Goal: Transaction & Acquisition: Purchase product/service

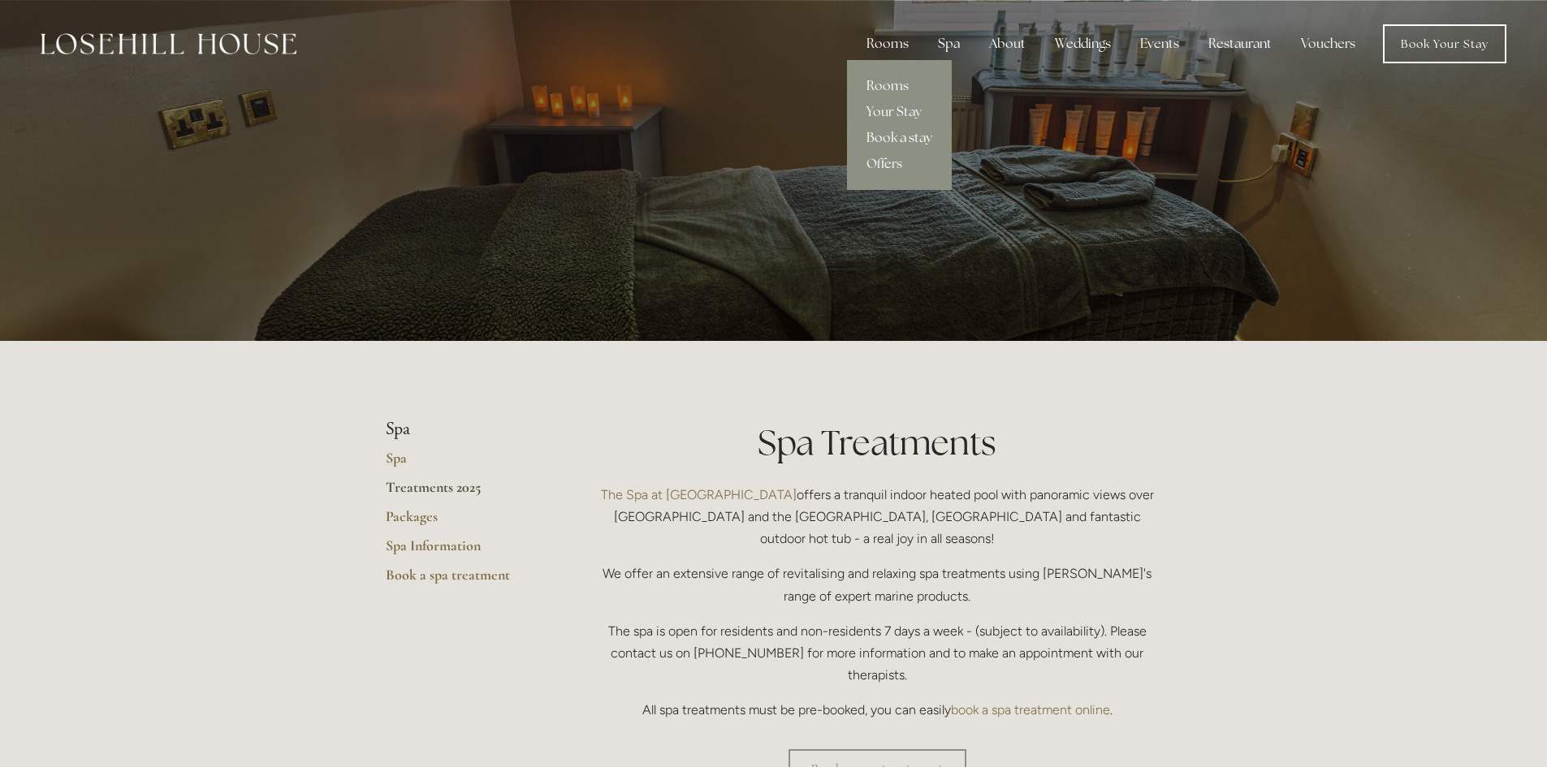
click at [905, 139] on link "Book a stay" at bounding box center [899, 138] width 105 height 26
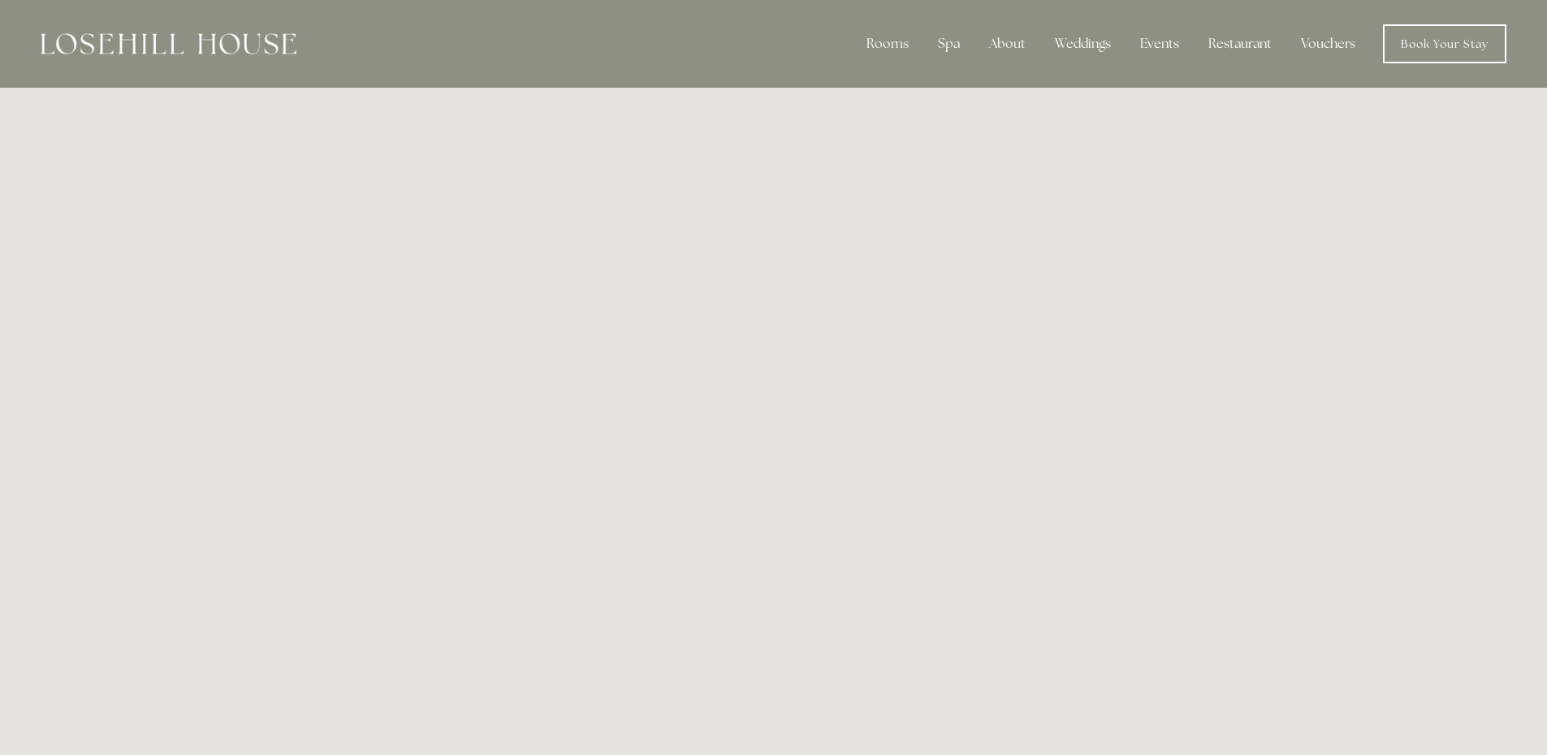
click at [1342, 36] on link "Vouchers" at bounding box center [1328, 44] width 80 height 32
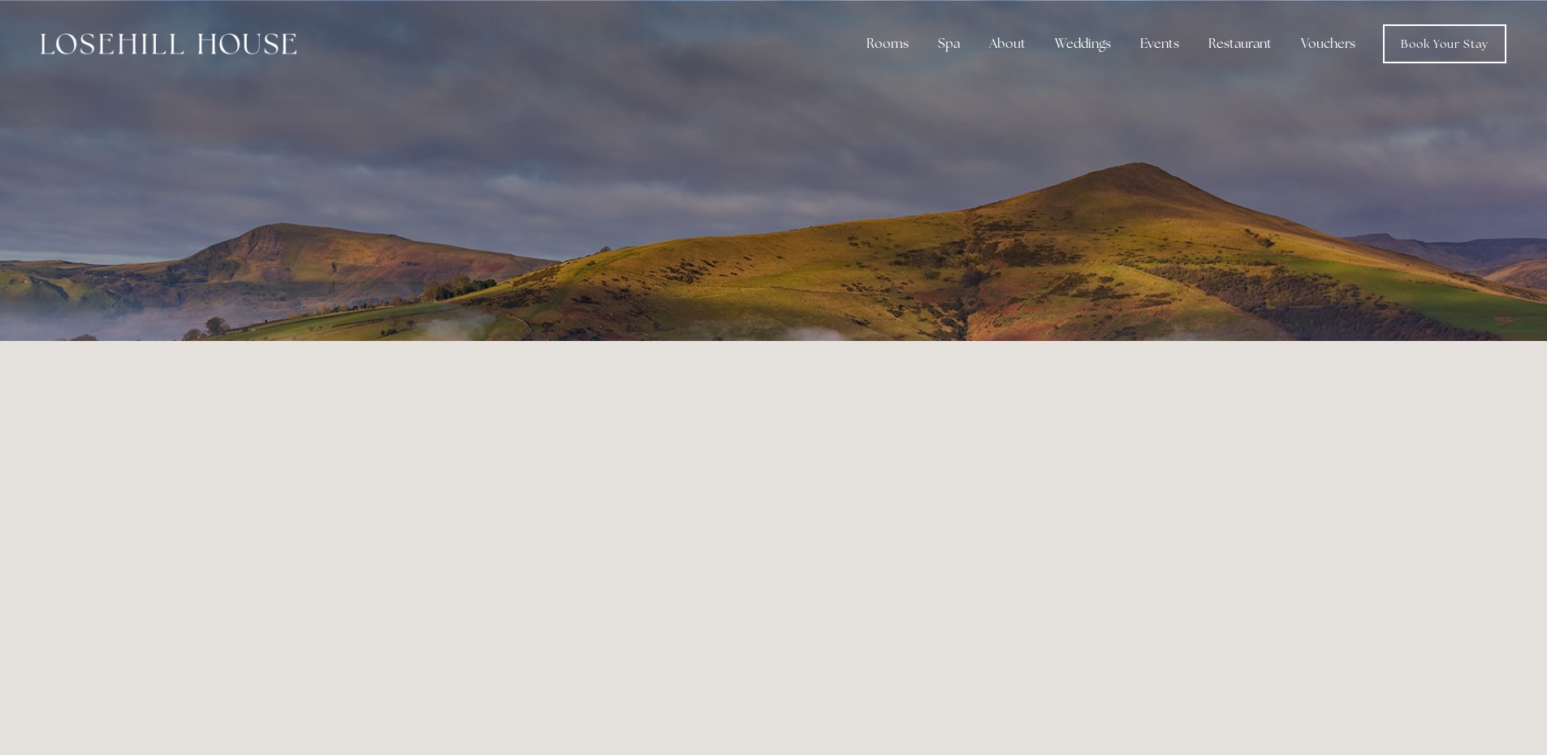
click at [1339, 50] on link "Vouchers" at bounding box center [1328, 44] width 80 height 32
